Goal: Task Accomplishment & Management: Complete application form

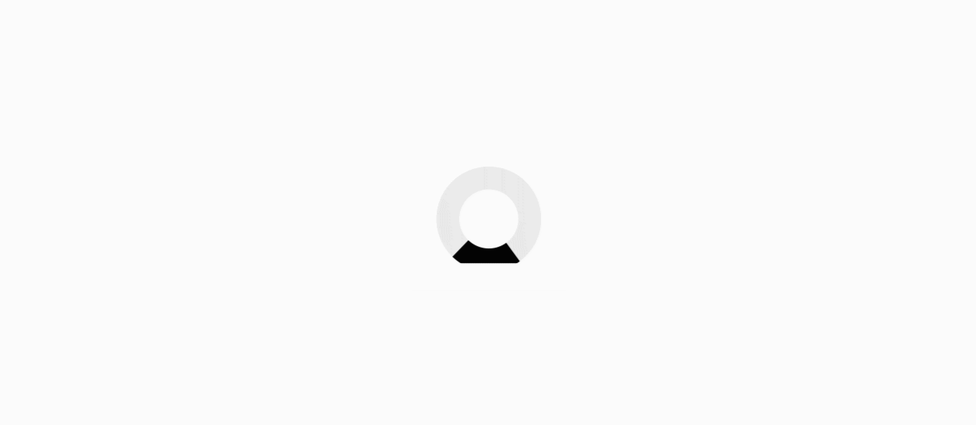
click at [463, 138] on img at bounding box center [488, 213] width 154 height 154
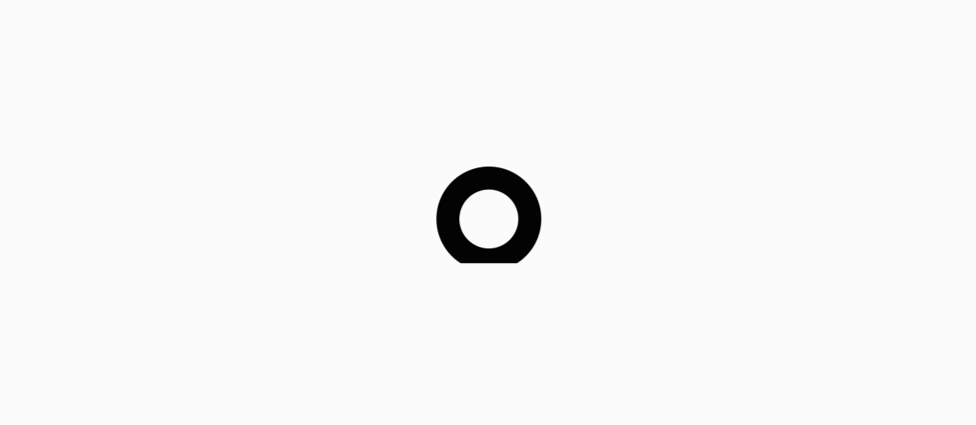
click at [463, 138] on img at bounding box center [488, 213] width 154 height 154
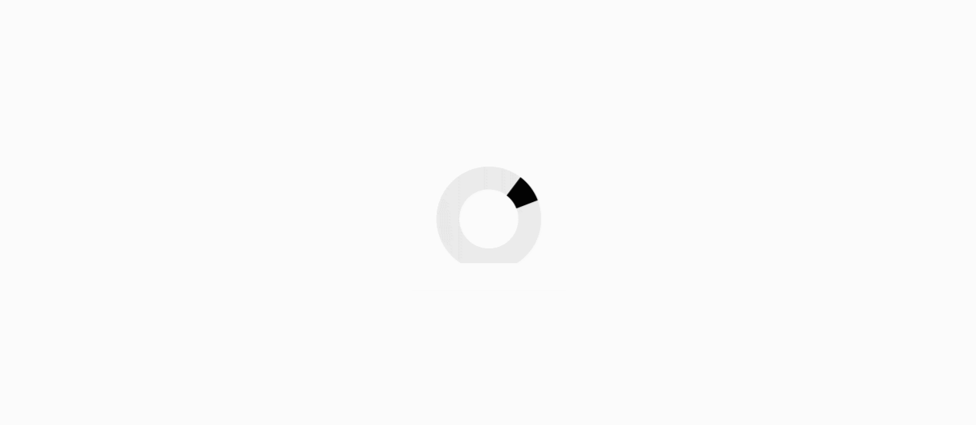
click at [463, 138] on img at bounding box center [488, 213] width 154 height 154
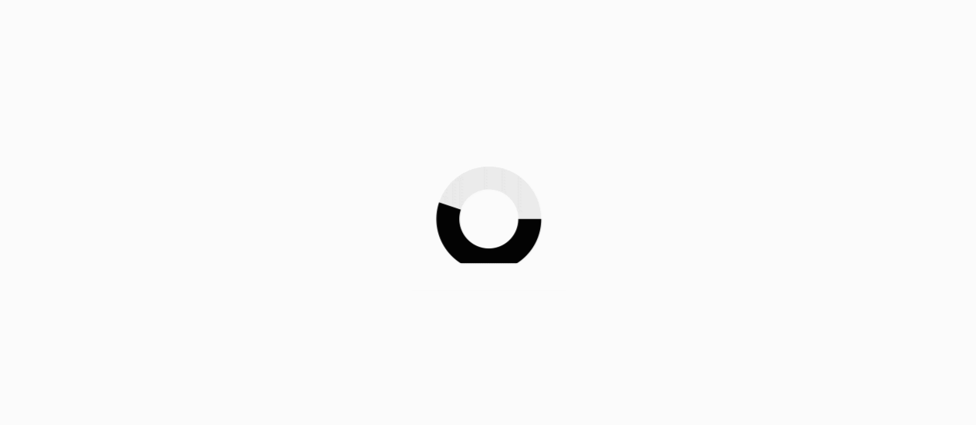
click at [463, 138] on img at bounding box center [488, 213] width 154 height 154
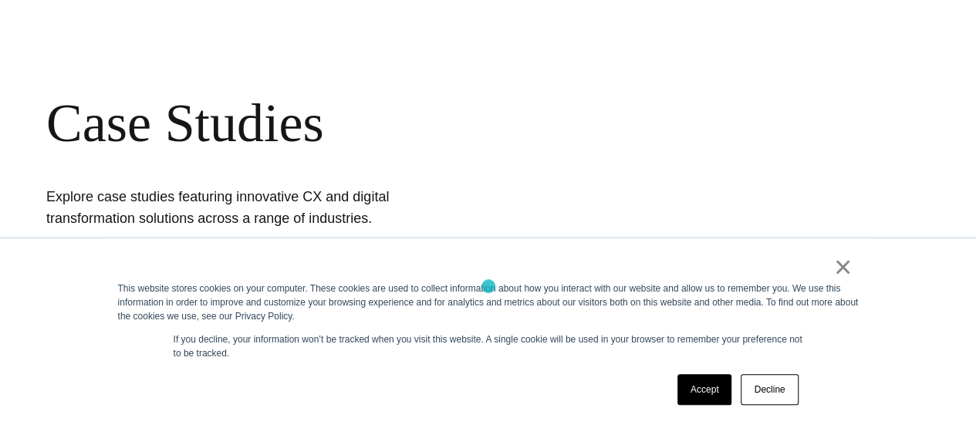
scroll to position [133, 0]
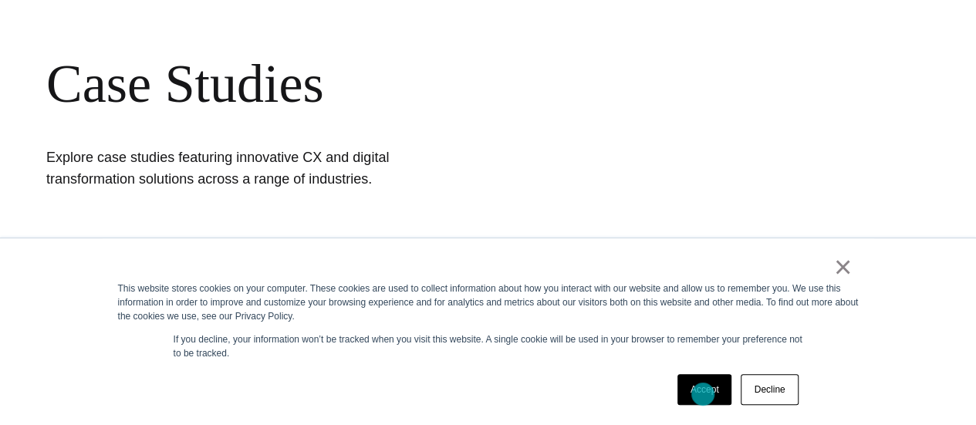
click at [703, 394] on link "Accept" at bounding box center [704, 389] width 55 height 31
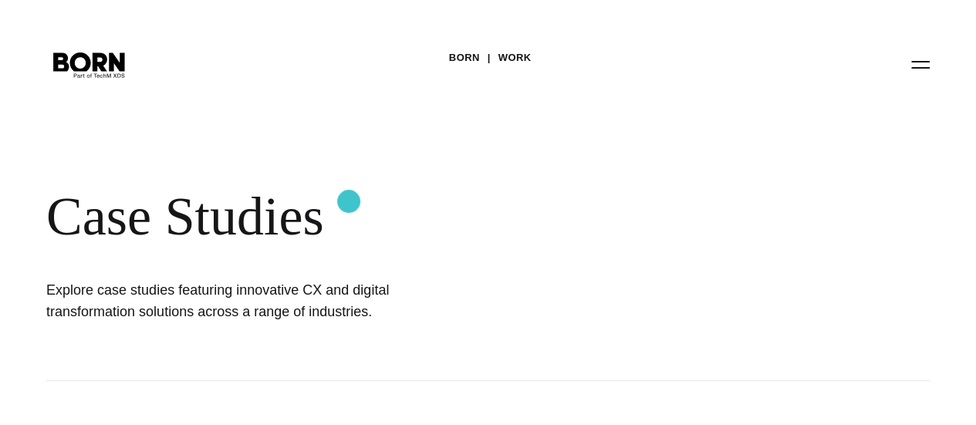
scroll to position [1, 0]
click at [523, 69] on link "Work" at bounding box center [514, 57] width 33 height 23
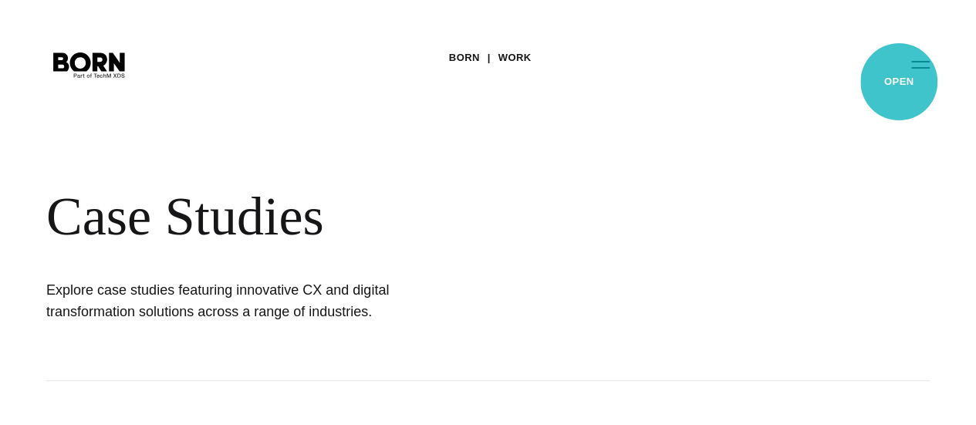
click at [902, 80] on button "Primary Menu" at bounding box center [920, 64] width 37 height 32
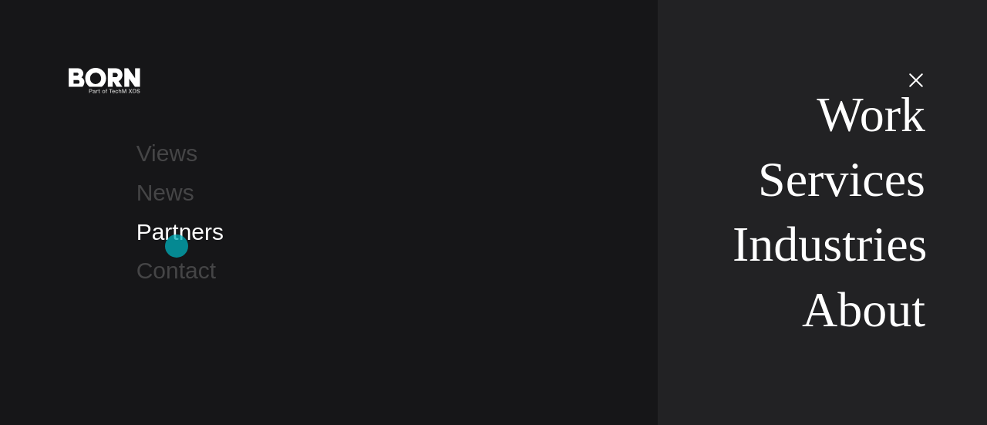
click at [177, 244] on link "Partners" at bounding box center [180, 231] width 87 height 25
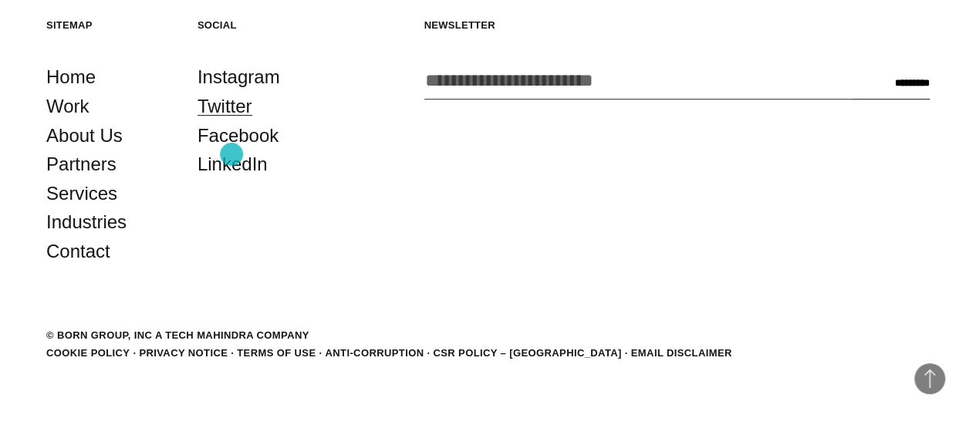
scroll to position [3284, 0]
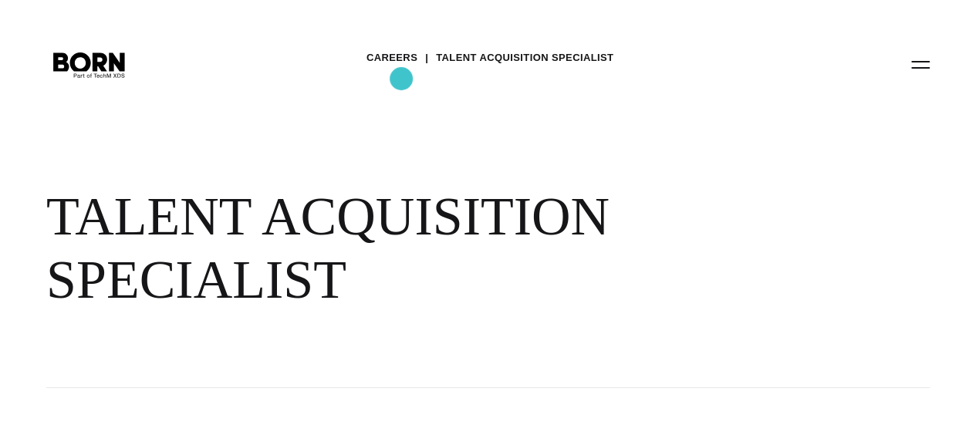
click at [401, 69] on link "Careers" at bounding box center [391, 57] width 51 height 23
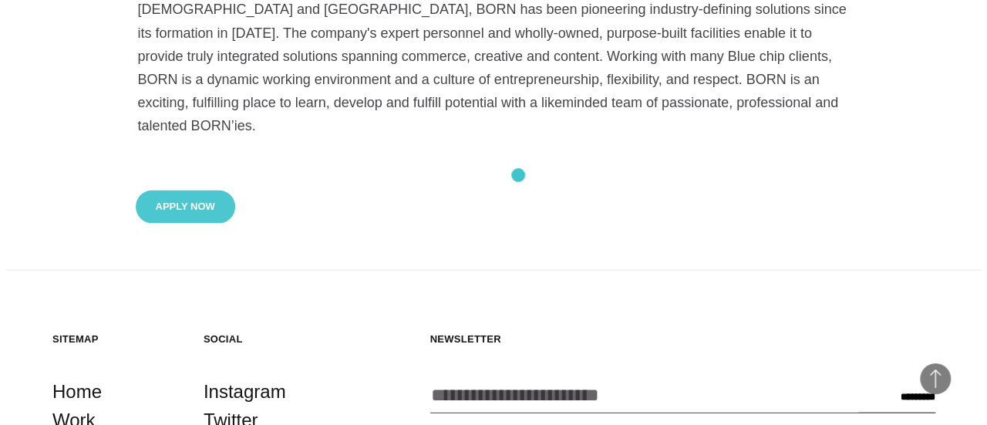
scroll to position [1407, 0]
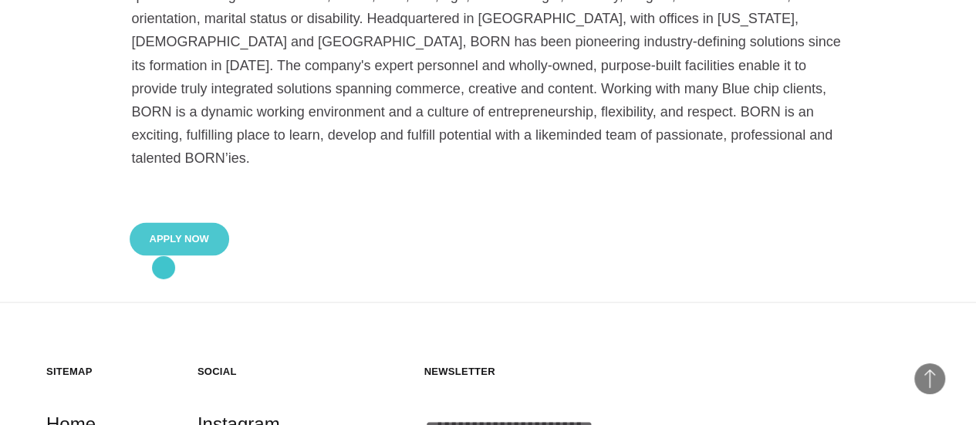
click at [163, 255] on button "Apply Now" at bounding box center [179, 238] width 99 height 33
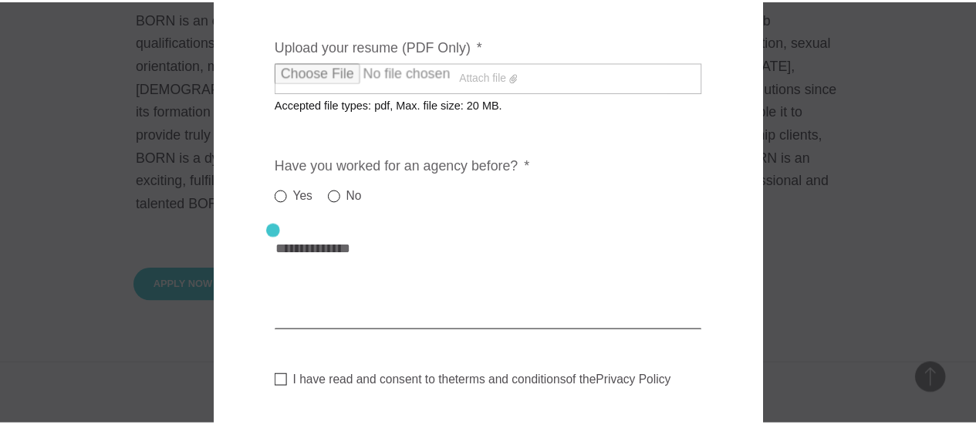
scroll to position [407, 0]
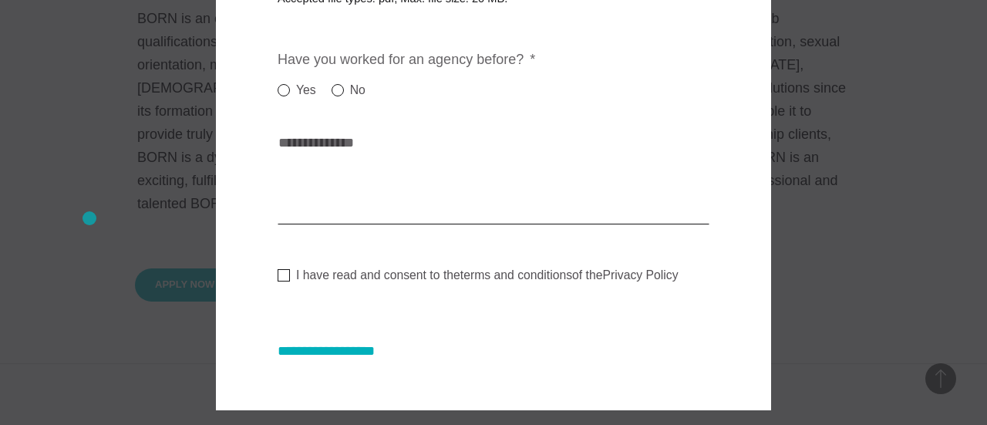
click at [89, 218] on div at bounding box center [493, 212] width 987 height 425
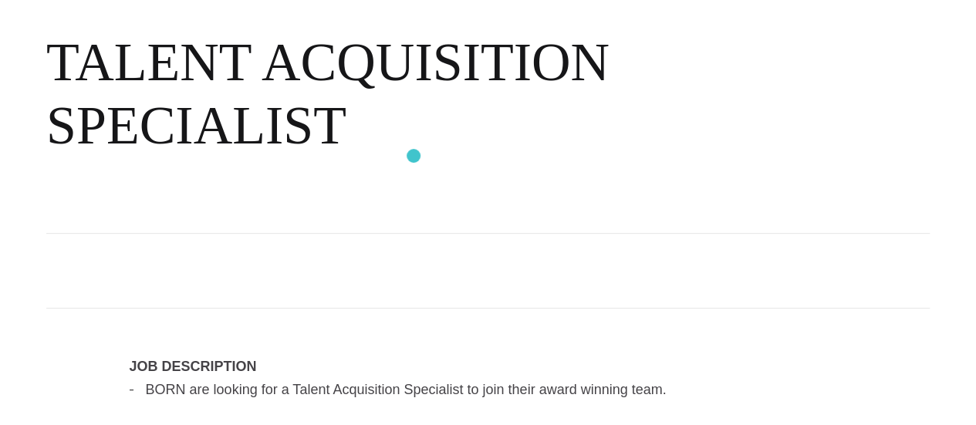
scroll to position [0, 0]
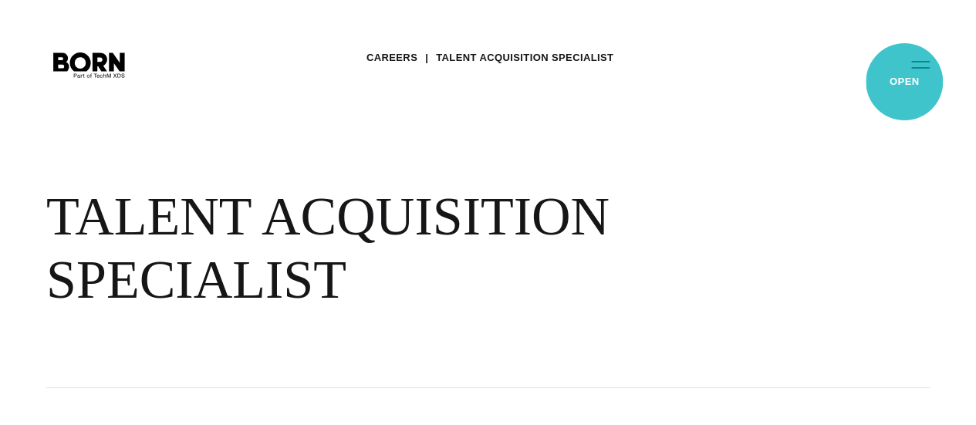
click at [904, 80] on button "Primary Menu" at bounding box center [920, 64] width 37 height 32
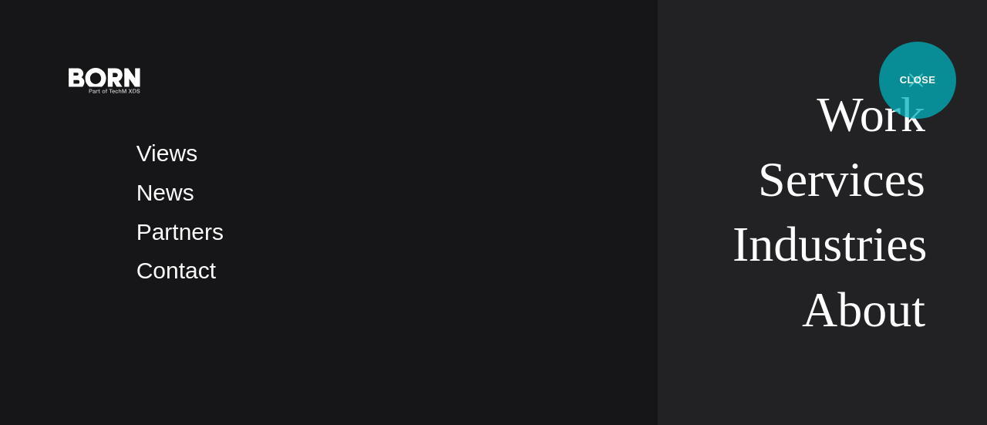
click at [918, 80] on button "Primary Menu" at bounding box center [916, 79] width 37 height 32
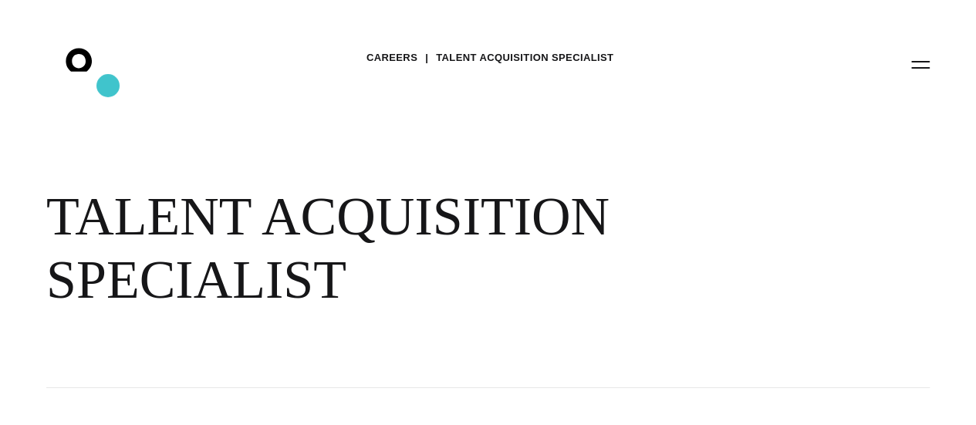
click at [108, 84] on icon ".st0{display:none;} .st1{display:inline;} .st2{font-family:'HelveticaNeue-Mediu…" at bounding box center [89, 64] width 99 height 40
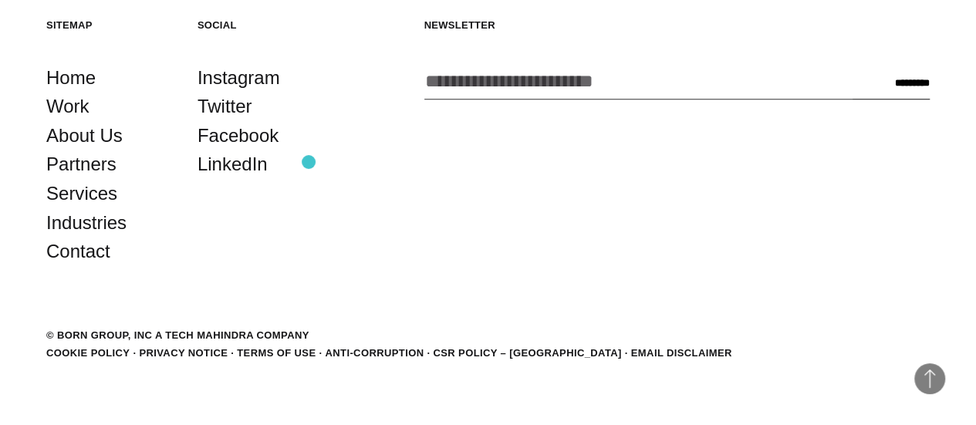
scroll to position [3387, 0]
